Goal: Task Accomplishment & Management: Use online tool/utility

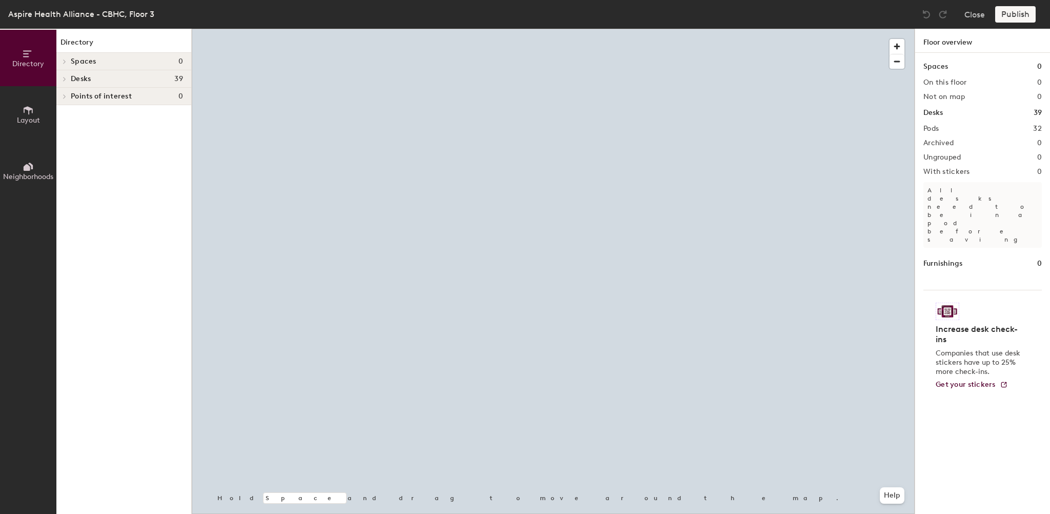
click at [27, 124] on button "Layout" at bounding box center [28, 114] width 56 height 56
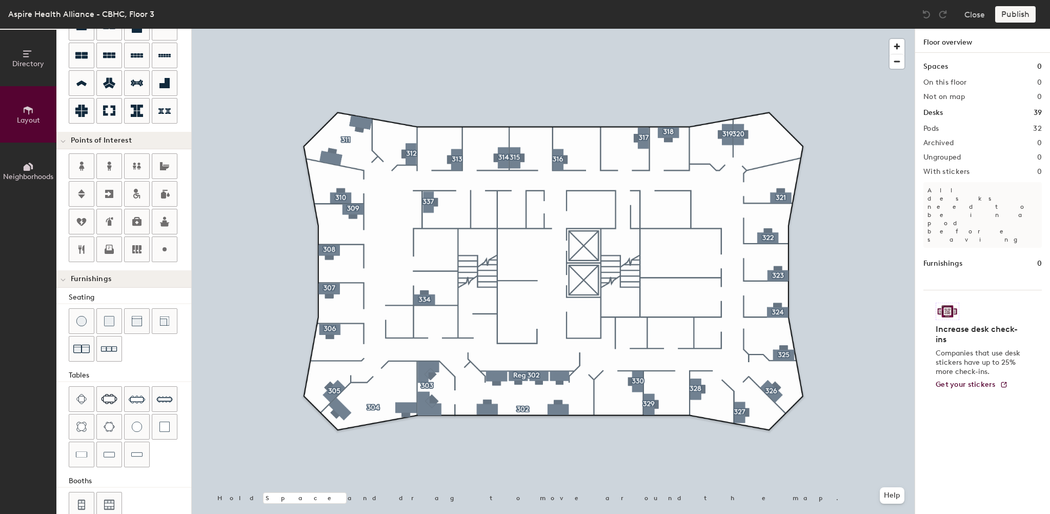
scroll to position [130, 0]
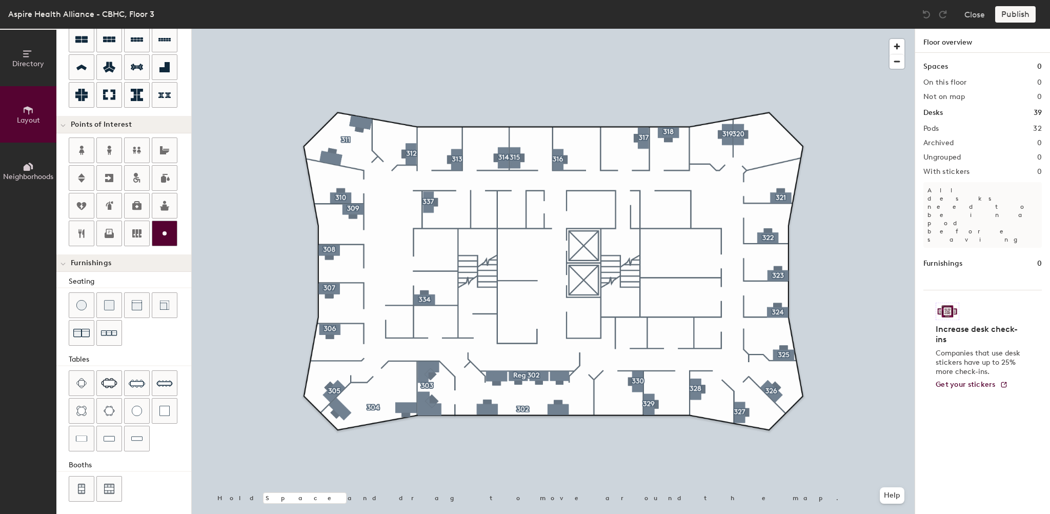
click at [160, 230] on icon at bounding box center [164, 233] width 12 height 12
type input "20"
type input "Security Office"
click at [435, 346] on span "Delete" at bounding box center [431, 346] width 36 height 17
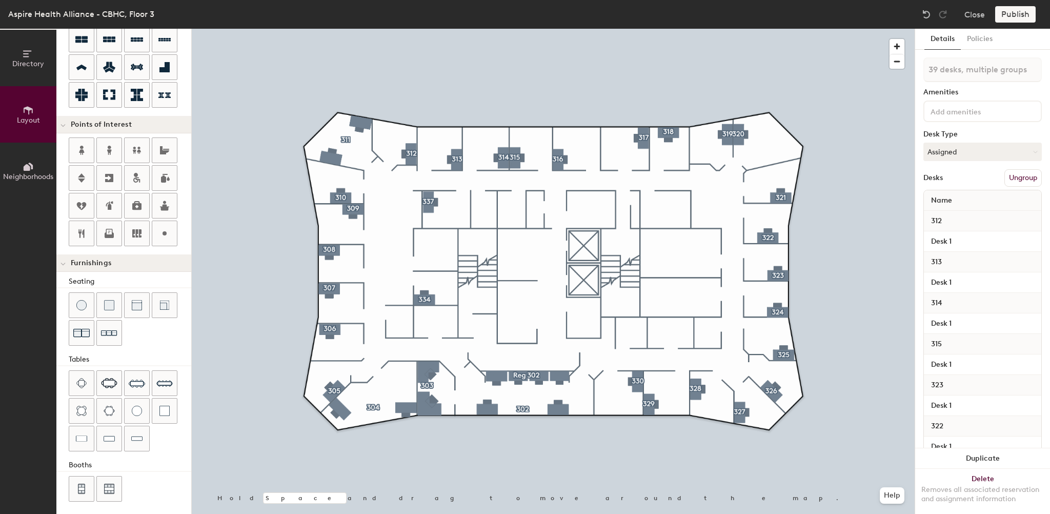
type input "20"
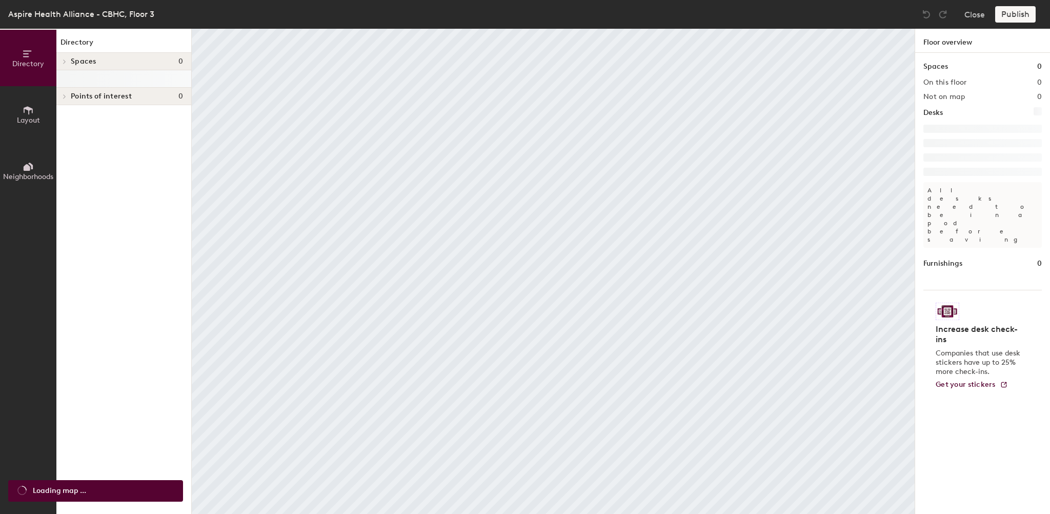
click at [27, 113] on icon at bounding box center [28, 110] width 11 height 11
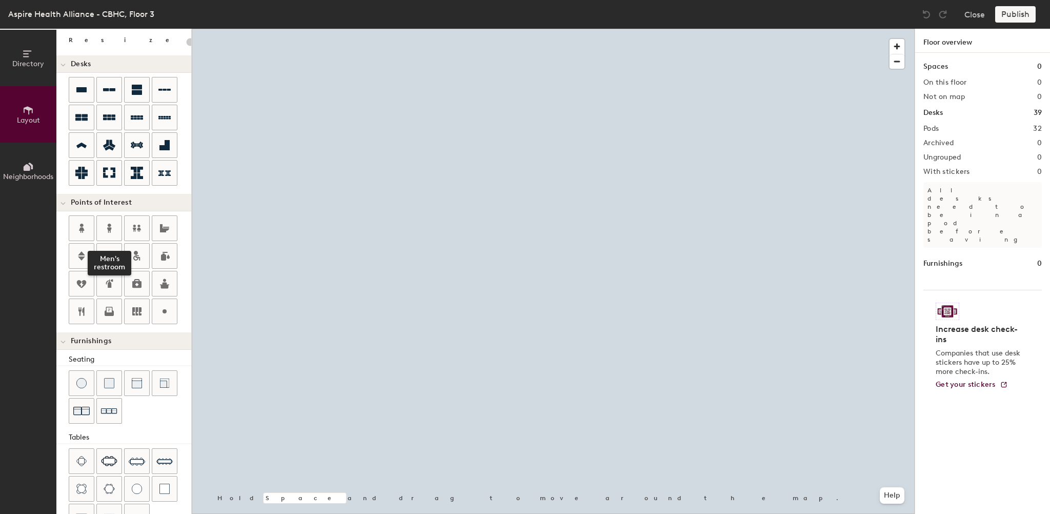
scroll to position [82, 0]
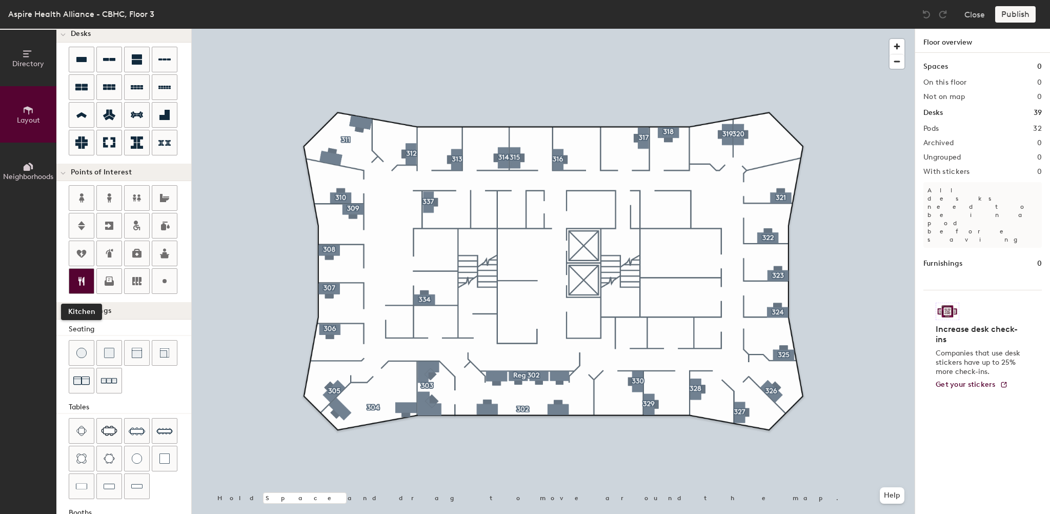
click at [81, 284] on icon at bounding box center [81, 281] width 12 height 12
type input "20"
type input "Cafe"
drag, startPoint x: 694, startPoint y: 254, endPoint x: 659, endPoint y: 256, distance: 35.4
click at [659, 256] on div "Cafe" at bounding box center [681, 255] width 55 height 17
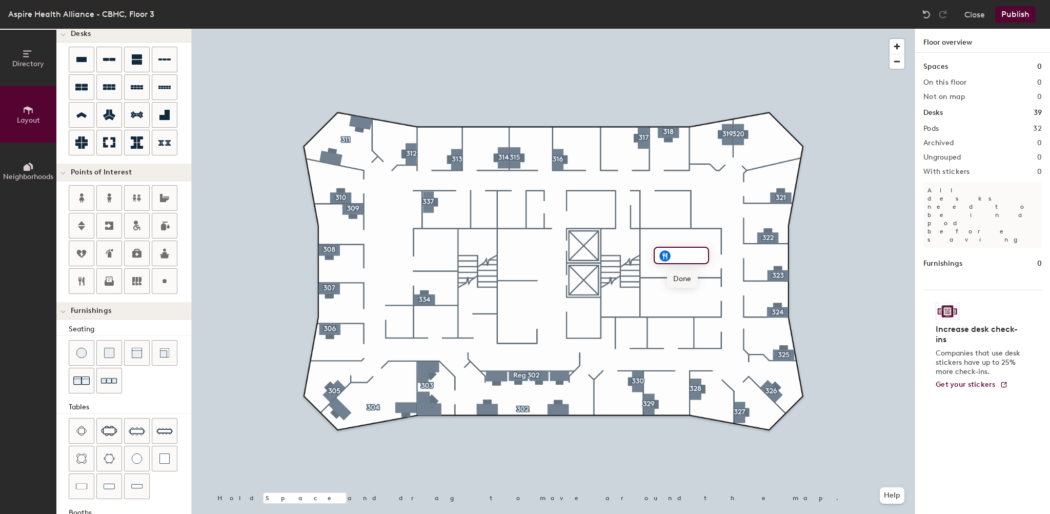
click at [682, 279] on span "Done" at bounding box center [682, 278] width 30 height 17
click at [689, 281] on span "Delete" at bounding box center [701, 278] width 36 height 17
click at [162, 281] on icon at bounding box center [164, 281] width 12 height 12
type input "20"
type input "West Wing"
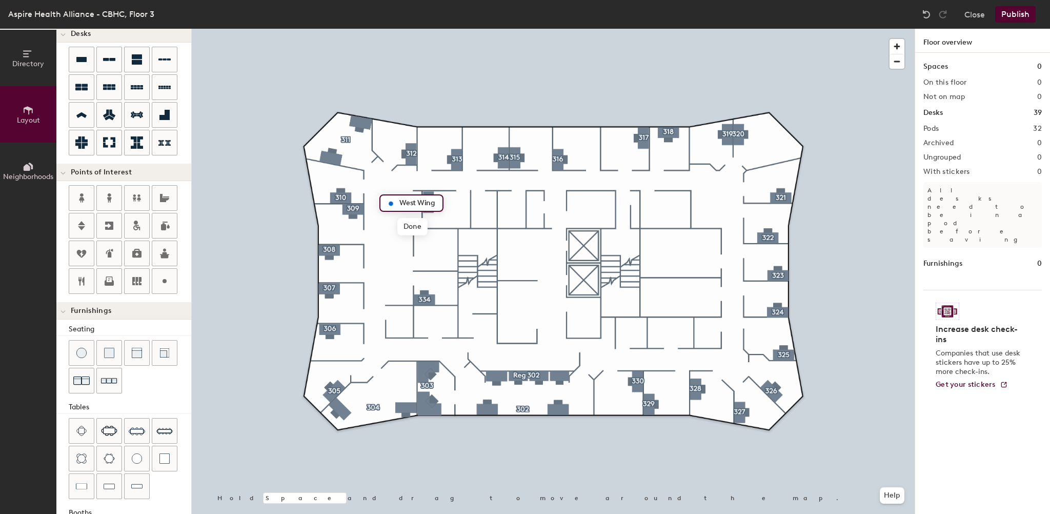
scroll to position [0, 0]
click at [167, 276] on icon at bounding box center [164, 281] width 12 height 12
type input "20"
type input "East Wing"
click at [420, 221] on span "Delete" at bounding box center [426, 226] width 36 height 17
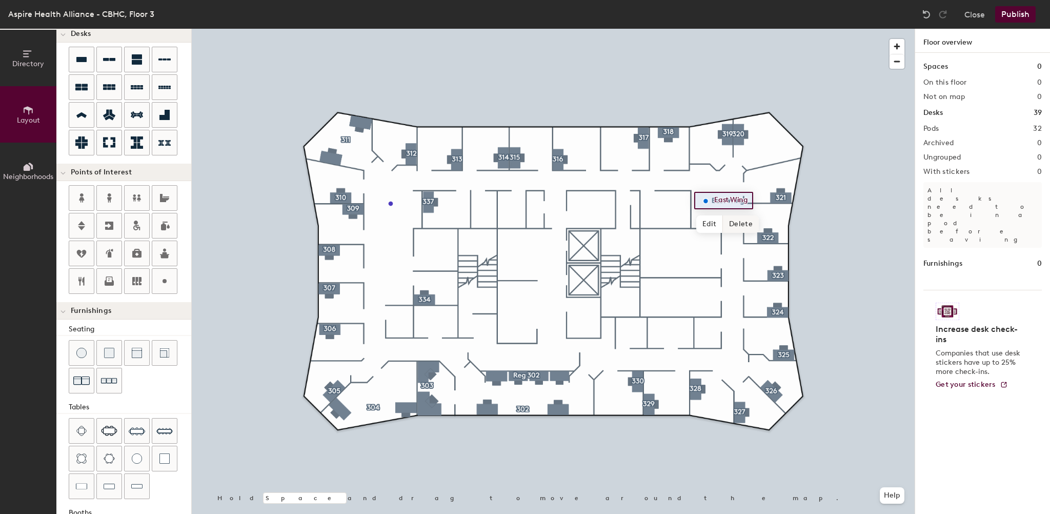
click at [730, 227] on span "Delete" at bounding box center [741, 223] width 36 height 17
click at [971, 15] on button "Close" at bounding box center [975, 14] width 21 height 16
type input "20"
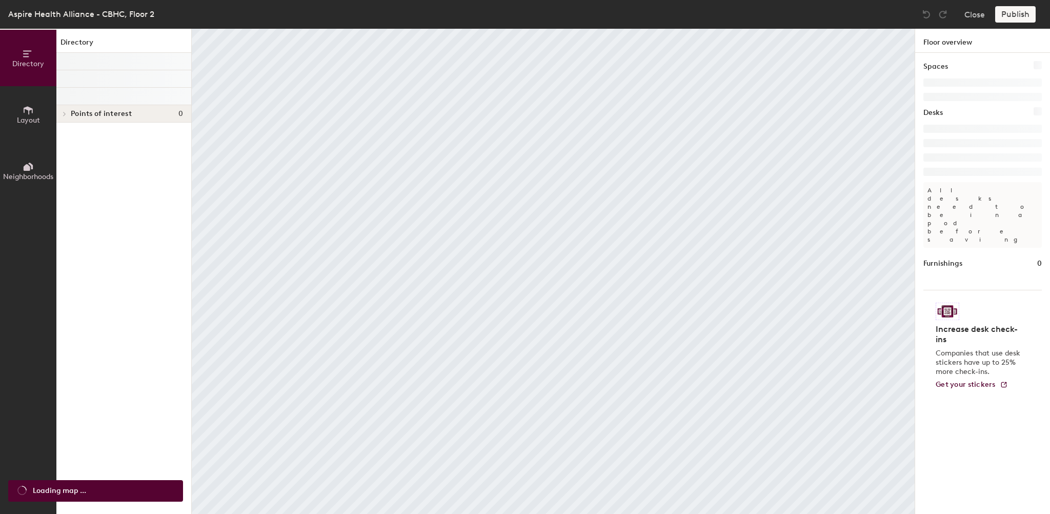
click at [36, 105] on button "Layout" at bounding box center [28, 114] width 56 height 56
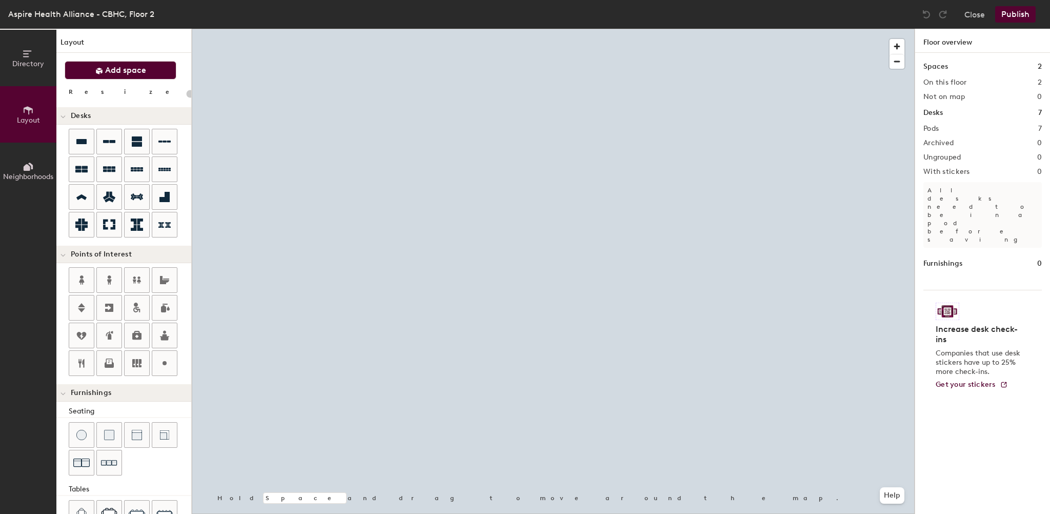
click at [111, 70] on span "Add space" at bounding box center [125, 70] width 41 height 10
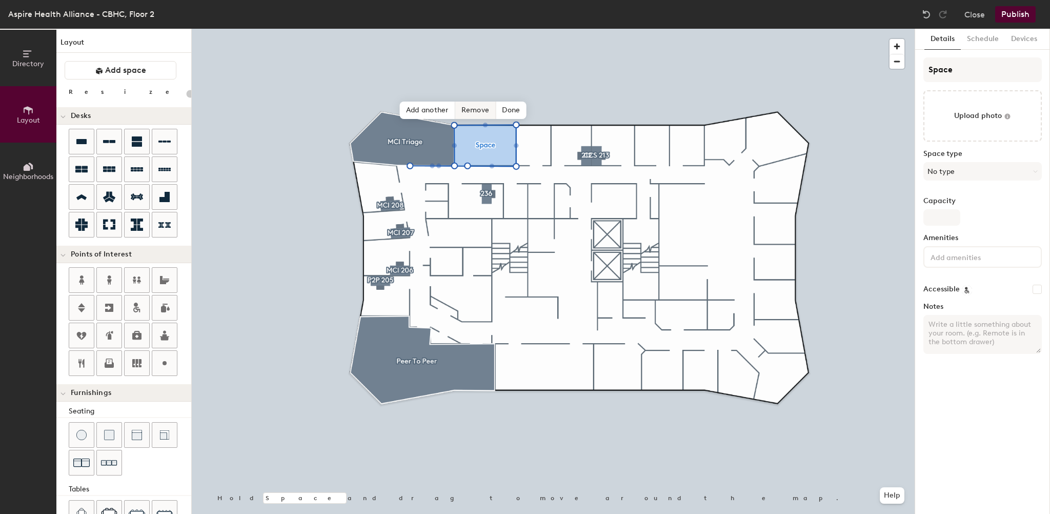
click at [465, 109] on span "Remove" at bounding box center [475, 110] width 41 height 17
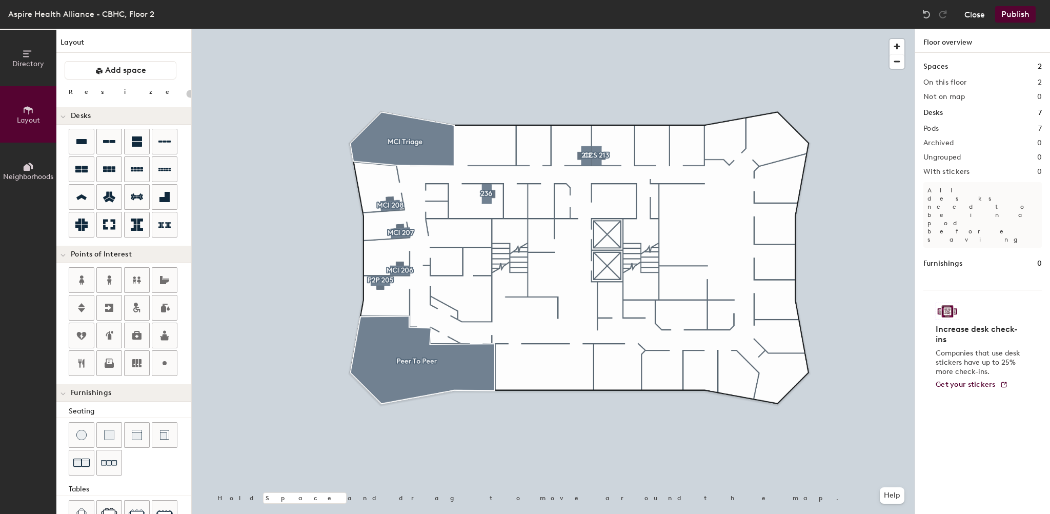
click at [971, 12] on button "Close" at bounding box center [975, 14] width 21 height 16
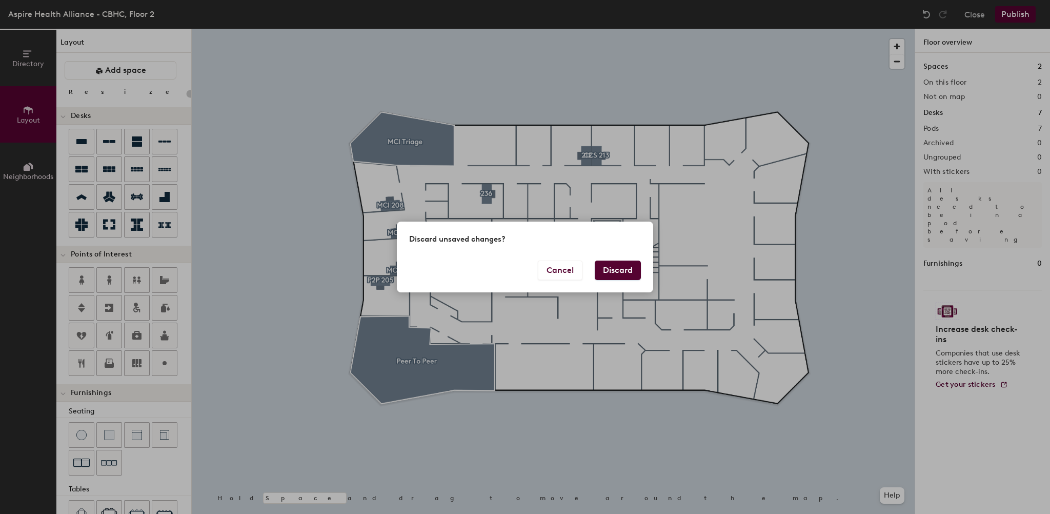
click at [230, 317] on div "Discard unsaved changes? Cancel Discard" at bounding box center [525, 257] width 1050 height 514
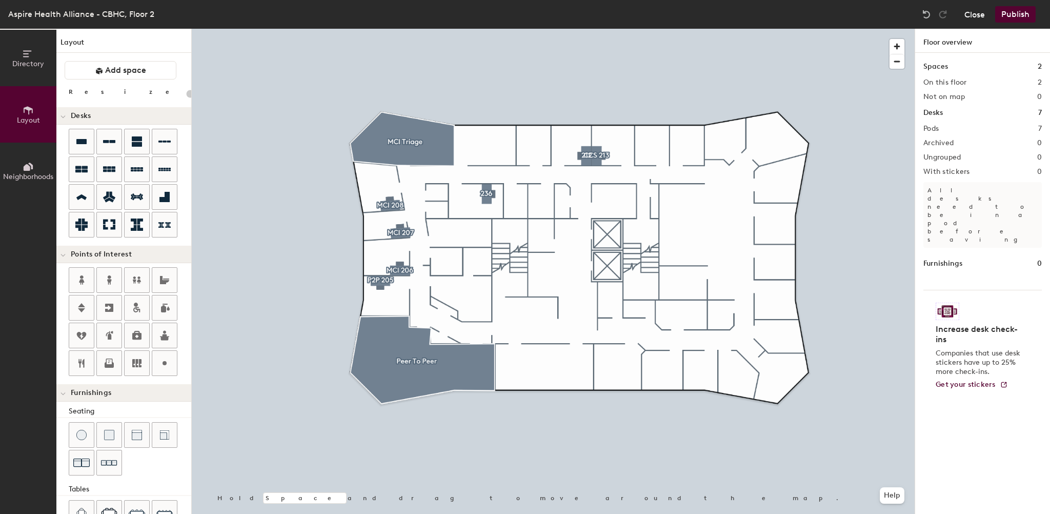
click at [974, 16] on button "Close" at bounding box center [975, 14] width 21 height 16
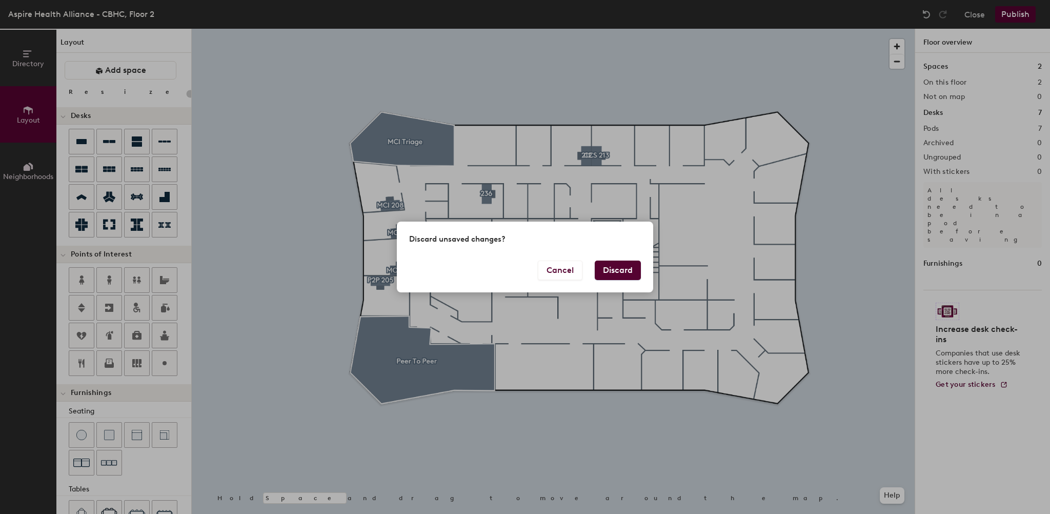
click at [611, 270] on button "Discard" at bounding box center [618, 270] width 46 height 19
type input "20"
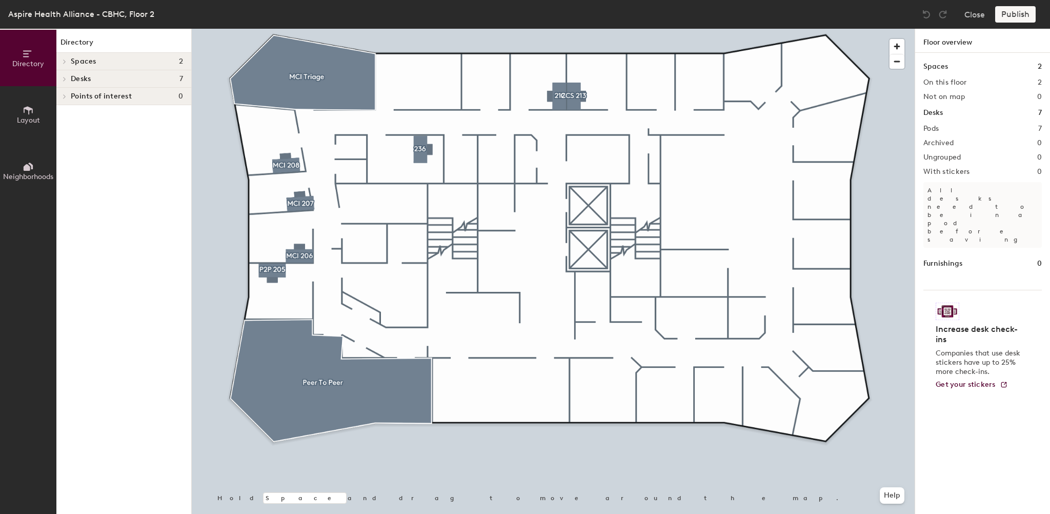
click at [32, 107] on icon at bounding box center [28, 110] width 11 height 11
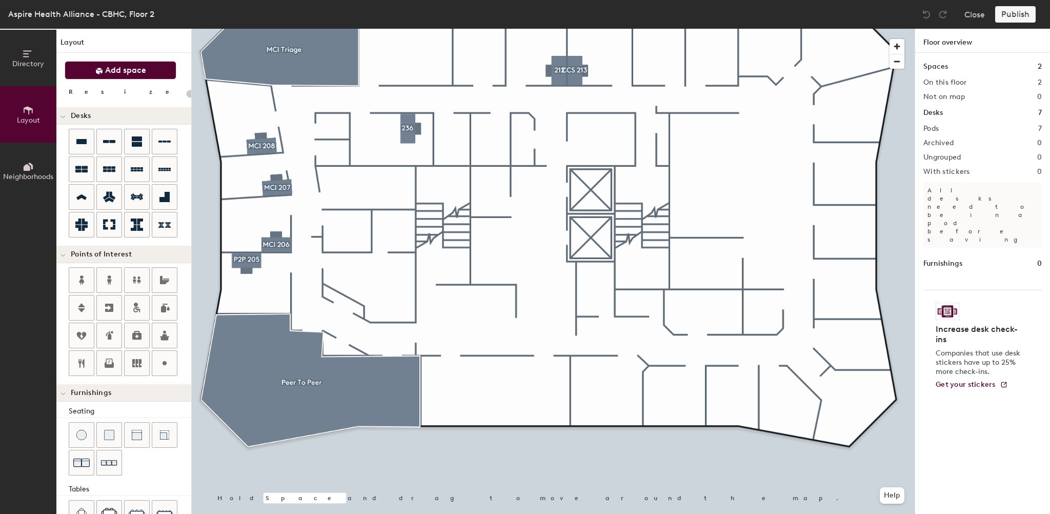
click at [103, 62] on button "Add space" at bounding box center [121, 70] width 112 height 18
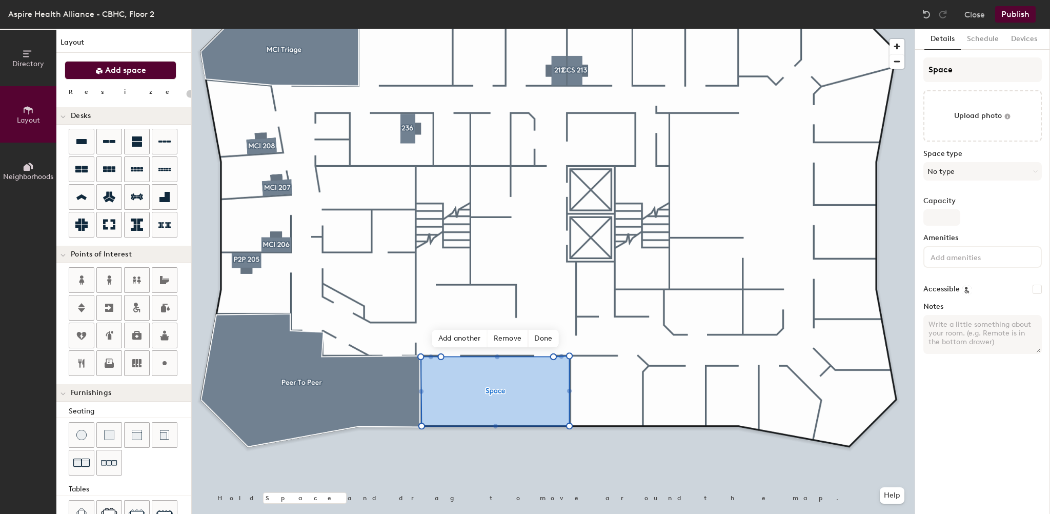
click at [126, 73] on span "Add space" at bounding box center [125, 70] width 41 height 10
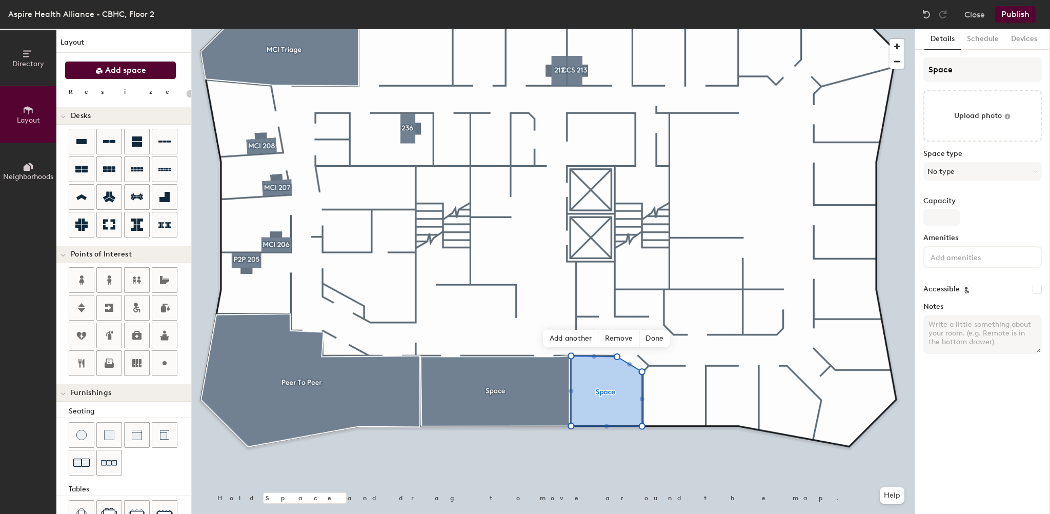
click at [133, 72] on span "Add space" at bounding box center [125, 70] width 41 height 10
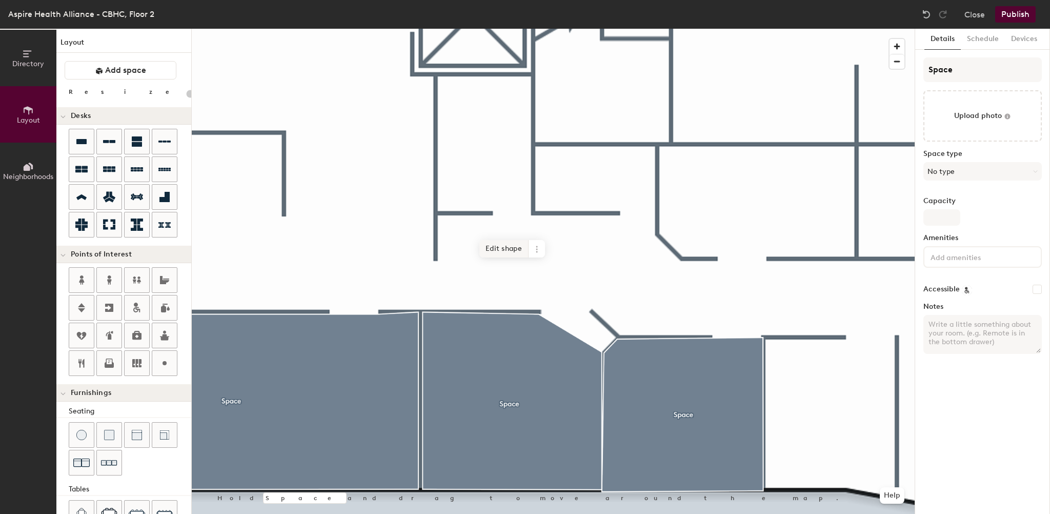
click at [499, 253] on span "Edit shape" at bounding box center [504, 248] width 49 height 17
click at [512, 250] on span "Edit shape" at bounding box center [511, 248] width 49 height 17
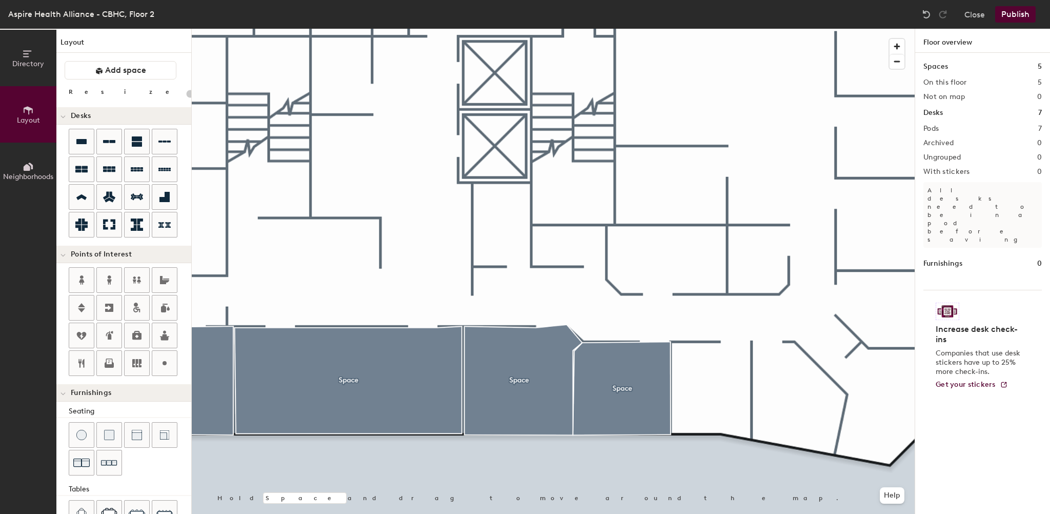
click at [578, 29] on div at bounding box center [553, 29] width 723 height 0
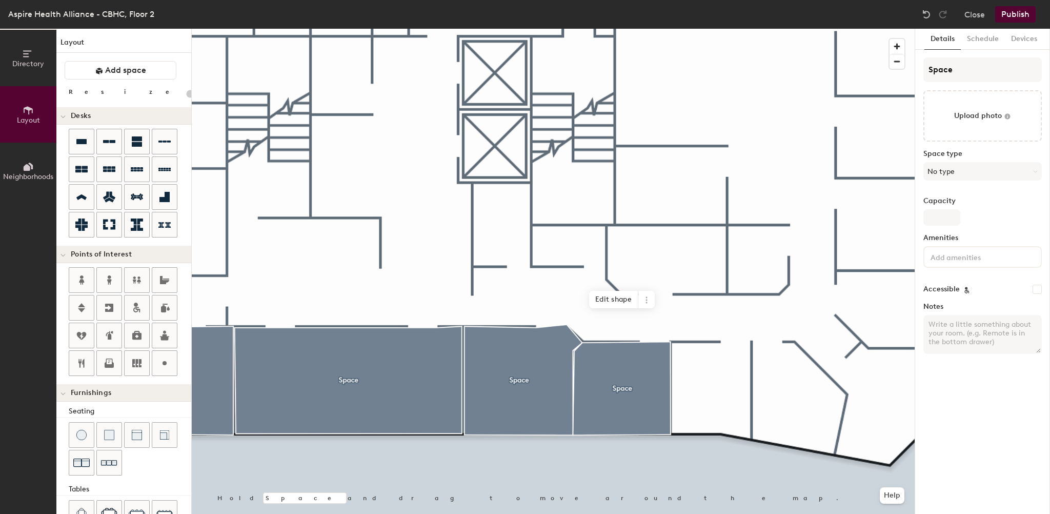
click at [541, 29] on div at bounding box center [553, 29] width 723 height 0
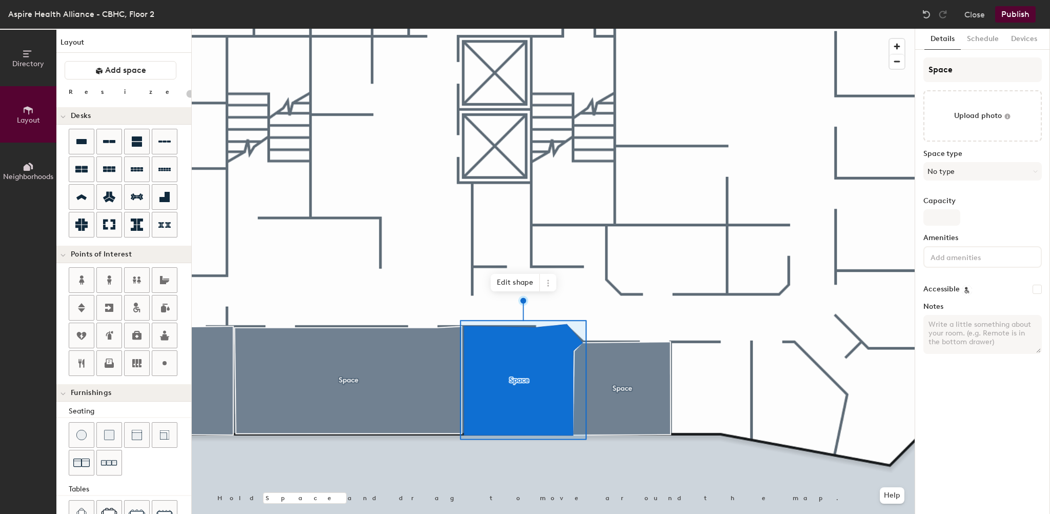
click at [1005, 19] on button "Publish" at bounding box center [1015, 14] width 41 height 16
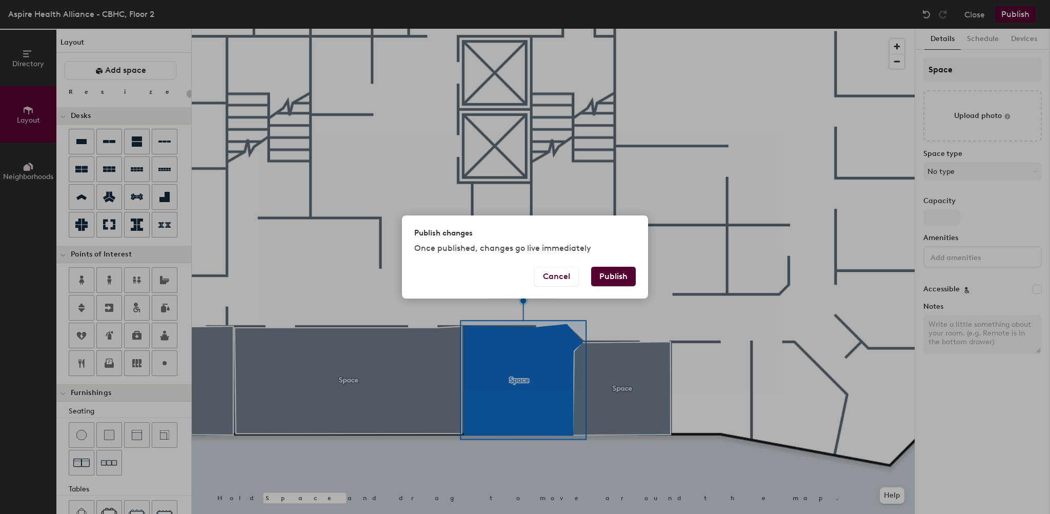
click at [613, 282] on button "Publish" at bounding box center [613, 276] width 45 height 19
type input "20"
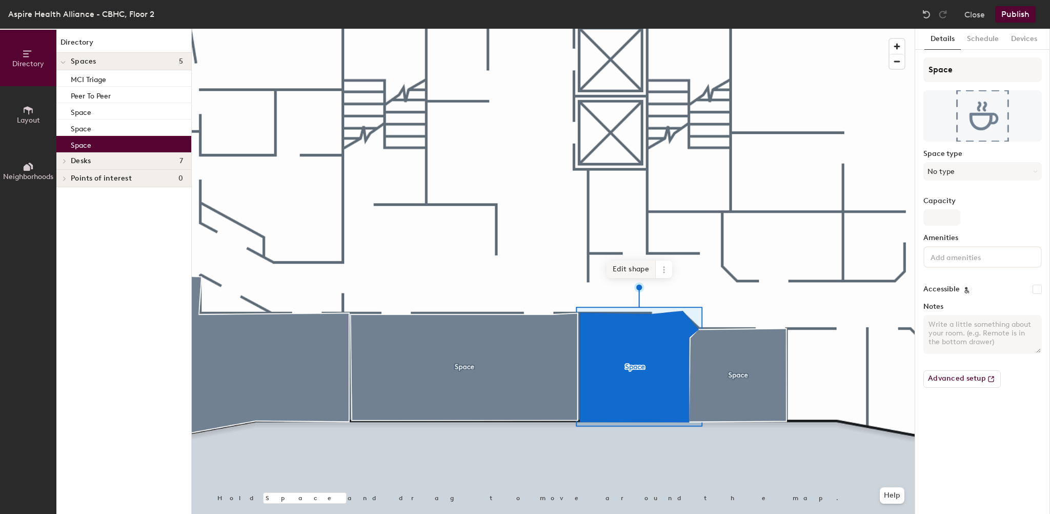
click at [628, 271] on span "Edit shape" at bounding box center [631, 269] width 49 height 17
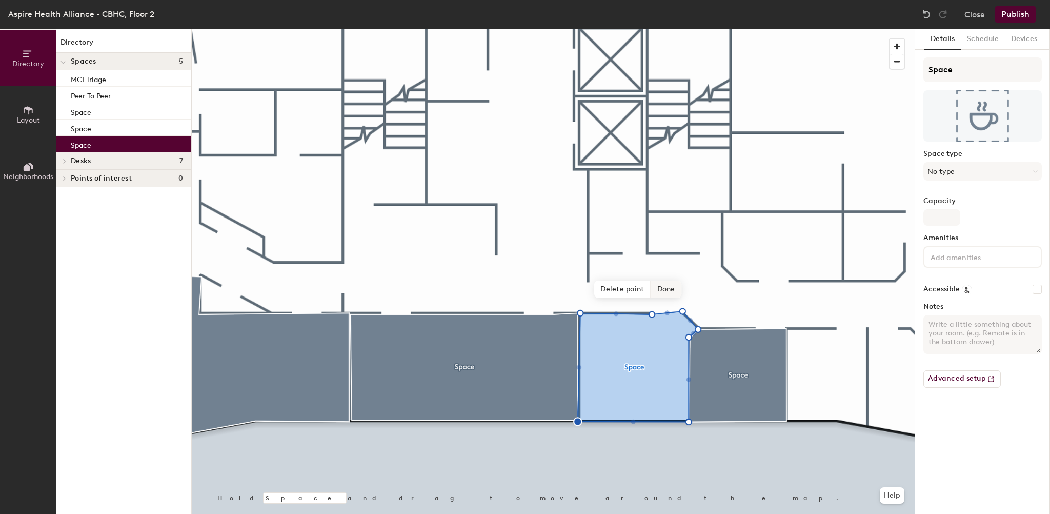
click at [673, 295] on span "Done" at bounding box center [666, 289] width 30 height 17
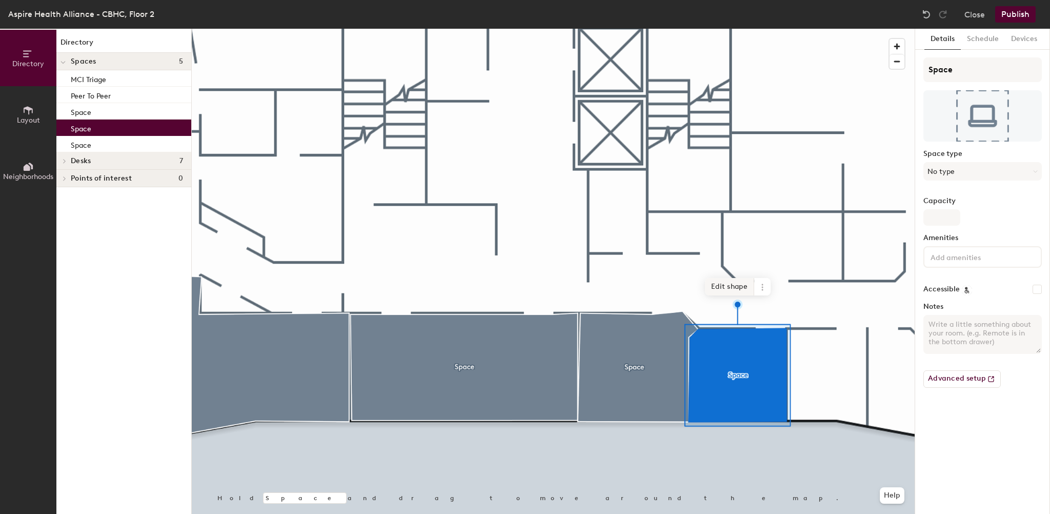
click at [728, 290] on span "Edit shape" at bounding box center [729, 286] width 49 height 17
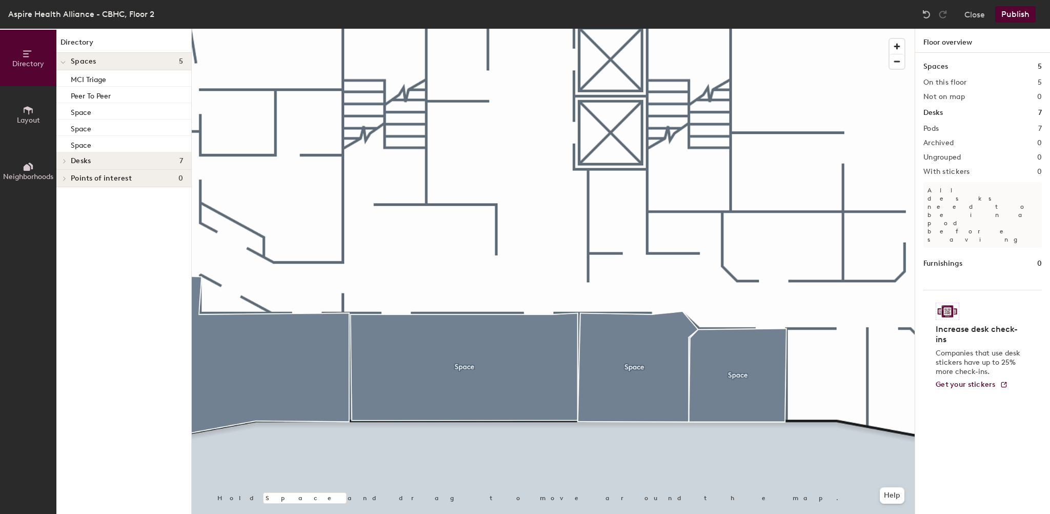
click at [1004, 17] on button "Publish" at bounding box center [1015, 14] width 41 height 16
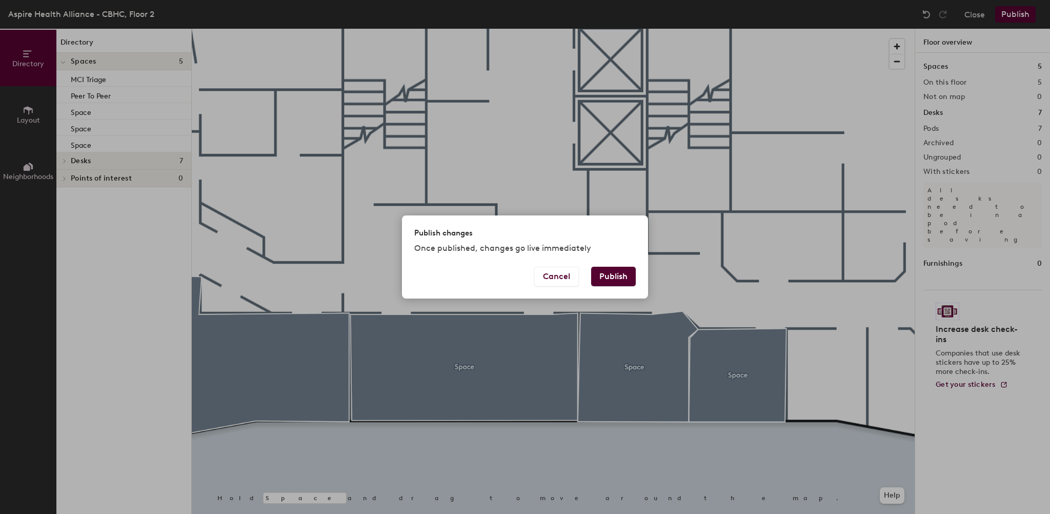
click at [617, 283] on button "Publish" at bounding box center [613, 276] width 45 height 19
